Goal: Task Accomplishment & Management: Manage account settings

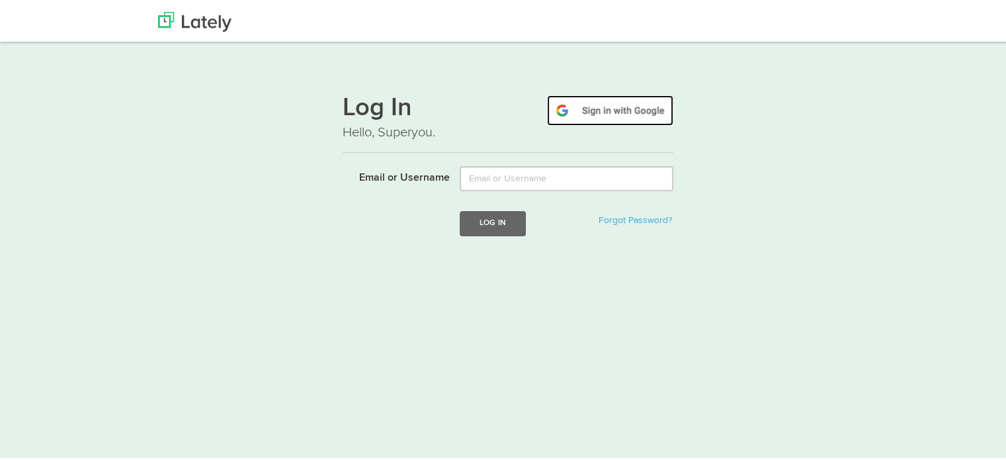
click at [631, 108] on img at bounding box center [610, 108] width 126 height 30
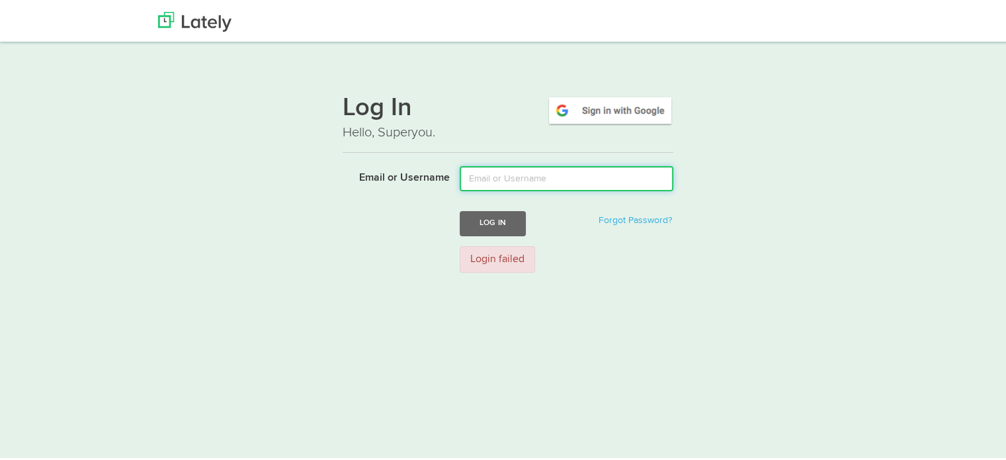
click at [522, 177] on input "Email or Username" at bounding box center [567, 176] width 214 height 25
type input "[EMAIL_ADDRESS][DOMAIN_NAME]"
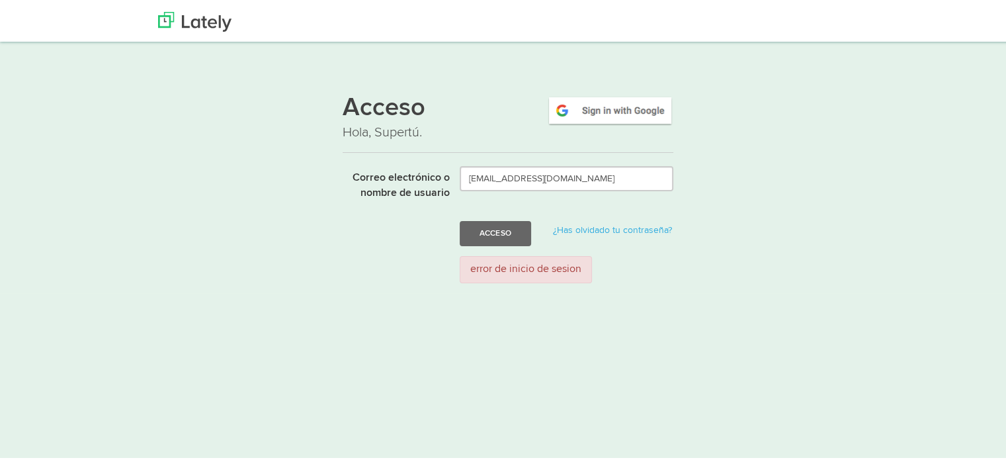
click at [805, 245] on div "Acceso Hola, Supertú. Correo electrónico o nombre de usuario [EMAIL_ADDRESS][DO…" at bounding box center [508, 185] width 800 height 211
click at [587, 110] on img at bounding box center [610, 108] width 126 height 30
